Goal: Task Accomplishment & Management: Use online tool/utility

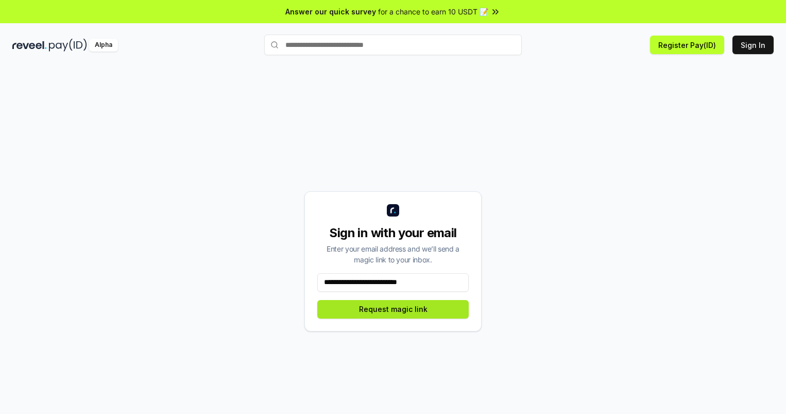
type input "**********"
click at [393, 309] on button "Request magic link" at bounding box center [392, 309] width 151 height 19
